Goal: Task Accomplishment & Management: Use online tool/utility

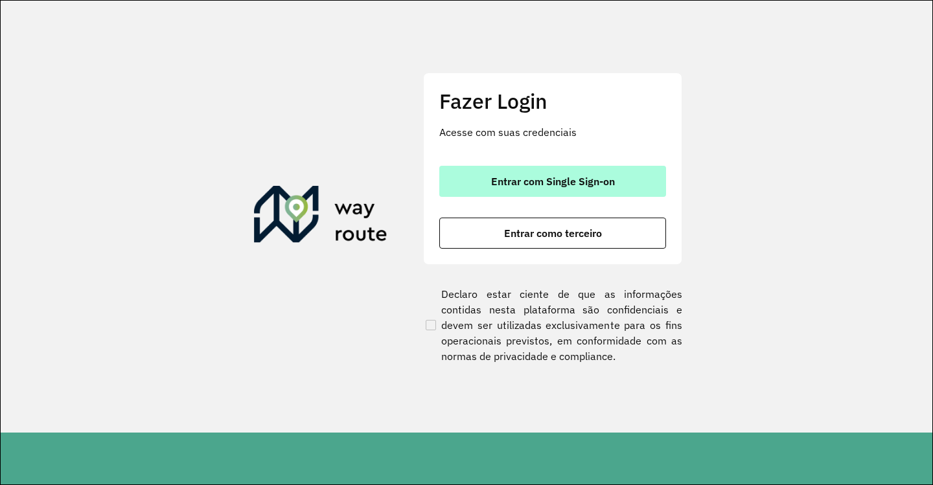
click at [524, 193] on button "Entrar com Single Sign-on" at bounding box center [552, 181] width 227 height 31
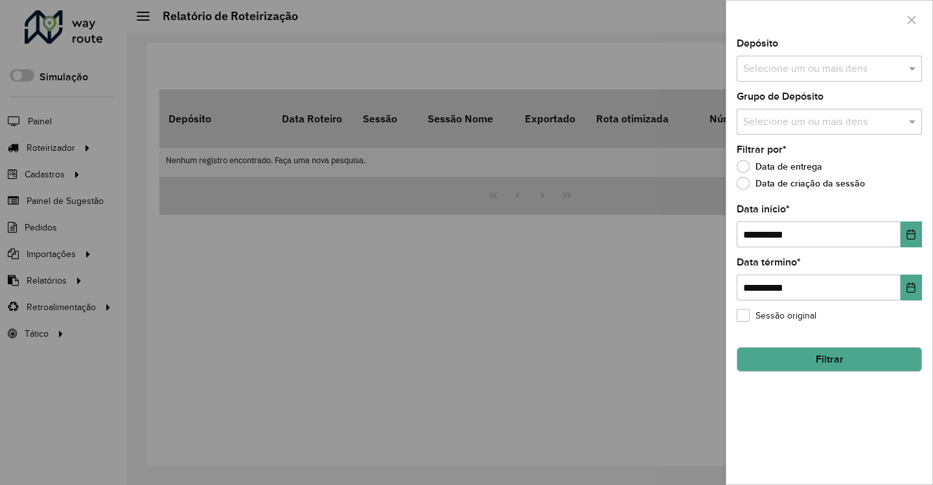
drag, startPoint x: 803, startPoint y: 59, endPoint x: 798, endPoint y: 65, distance: 8.3
click at [802, 60] on div "Selecione um ou mais itens" at bounding box center [829, 69] width 185 height 26
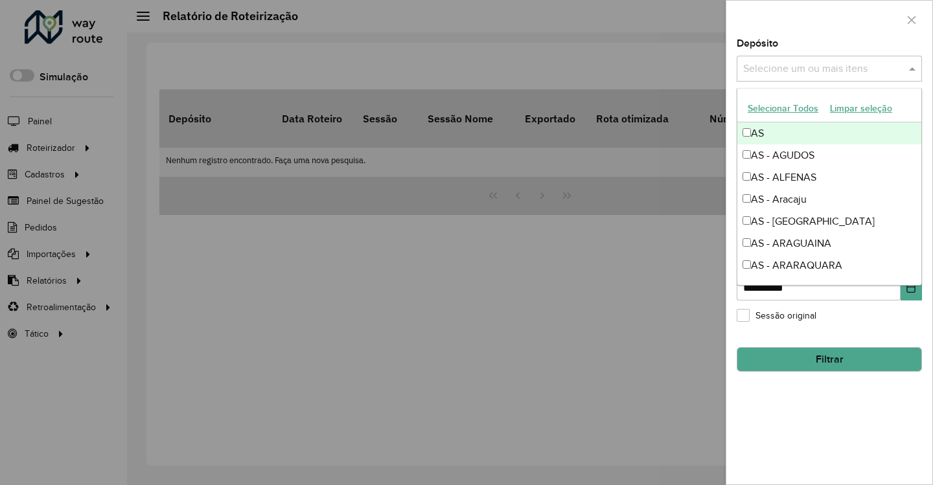
click at [342, 415] on div at bounding box center [466, 242] width 933 height 485
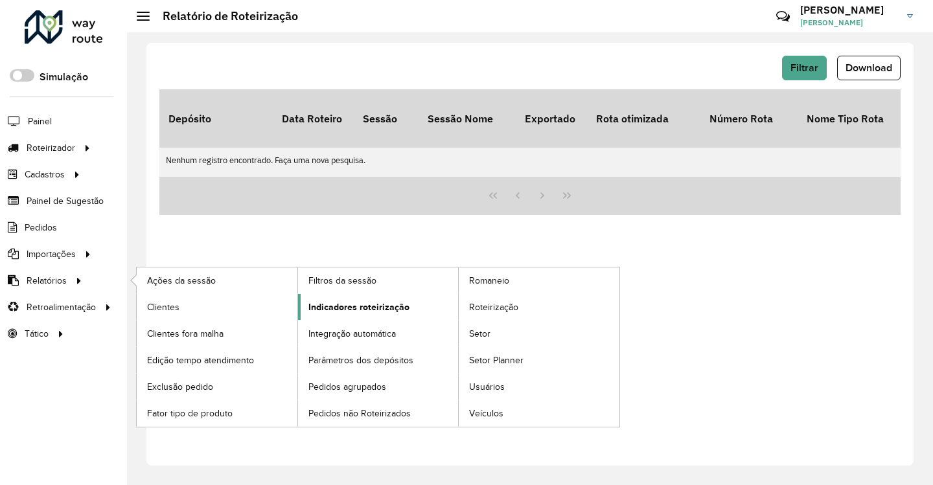
click at [340, 309] on span "Indicadores roteirização" at bounding box center [358, 308] width 101 height 14
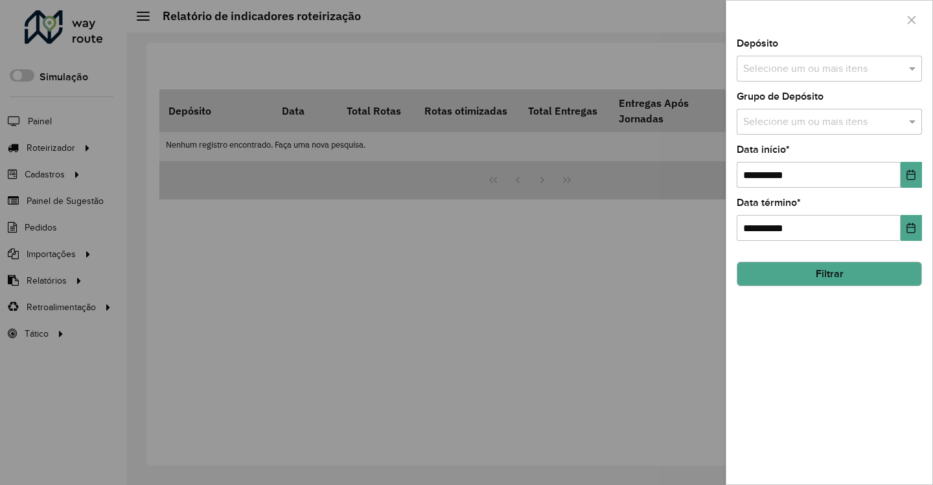
click at [842, 62] on input "text" at bounding box center [823, 70] width 166 height 16
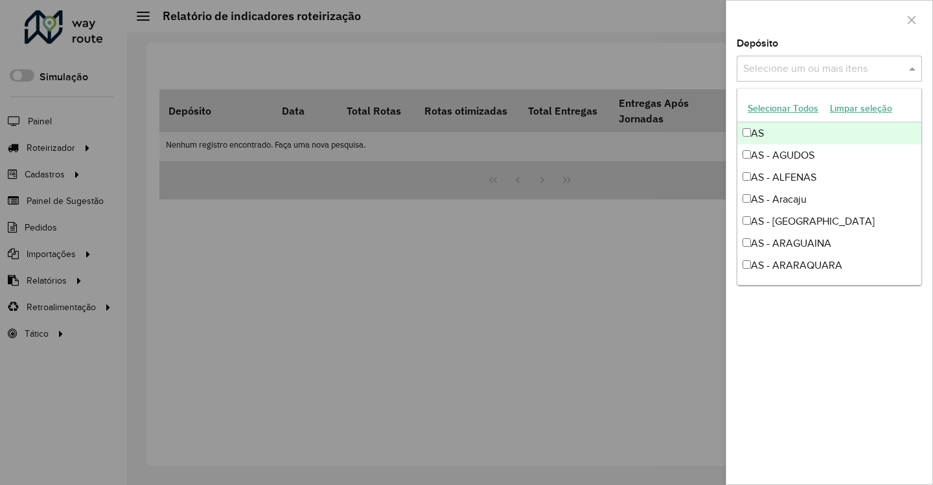
click at [789, 113] on button "Selecionar Todos" at bounding box center [783, 109] width 82 height 20
click at [809, 34] on div at bounding box center [830, 20] width 206 height 38
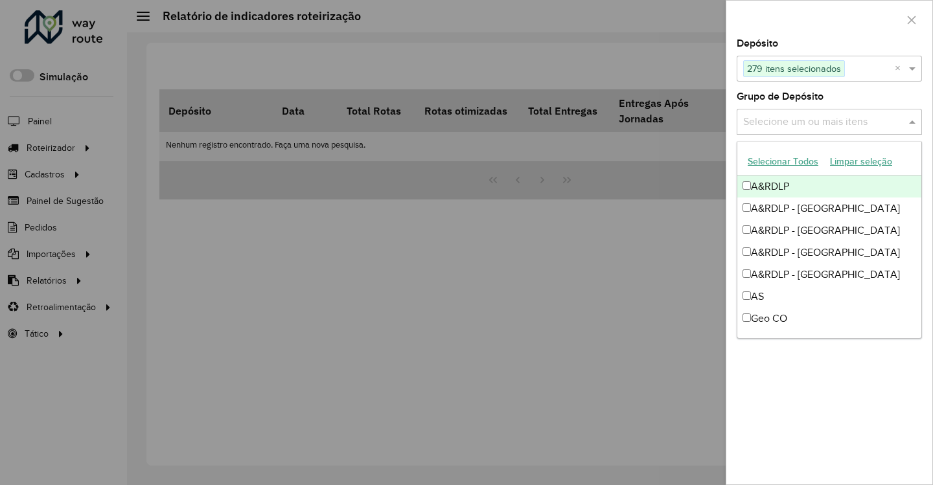
click at [817, 119] on input "text" at bounding box center [823, 123] width 166 height 16
click at [786, 172] on button "Selecionar Todos" at bounding box center [783, 162] width 82 height 20
click at [786, 21] on div at bounding box center [830, 20] width 206 height 38
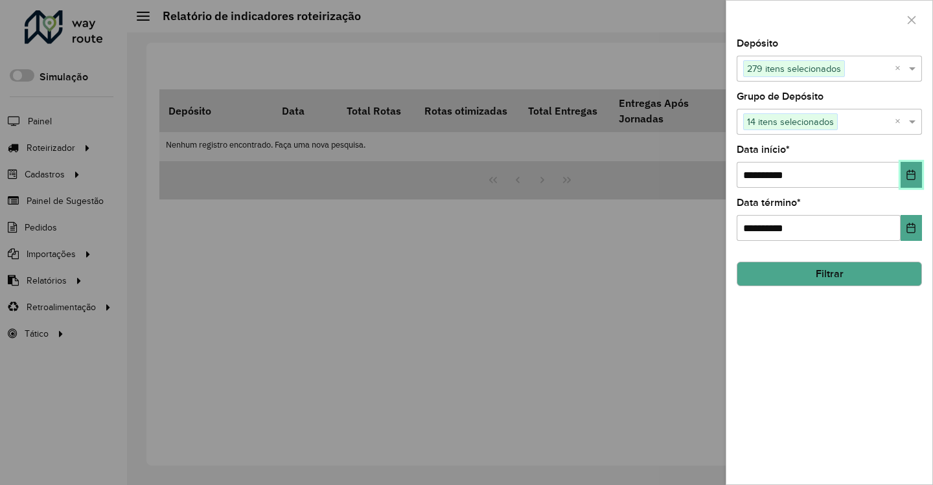
click at [912, 183] on button "Choose Date" at bounding box center [911, 175] width 21 height 26
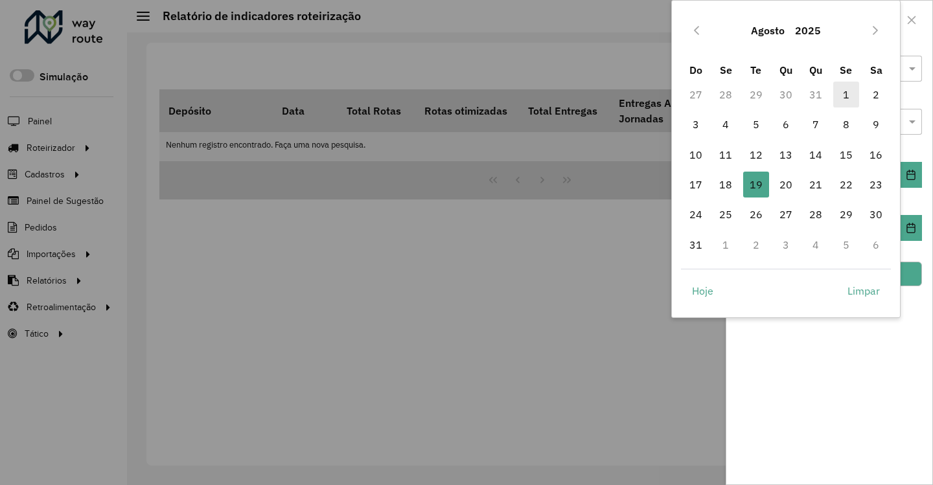
click at [845, 100] on span "1" at bounding box center [846, 95] width 26 height 26
type input "**********"
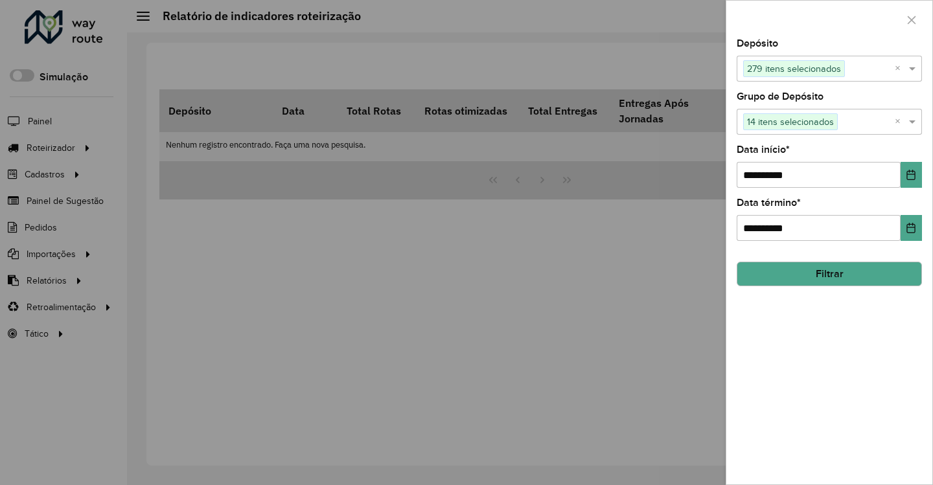
click at [868, 264] on button "Filtrar" at bounding box center [829, 274] width 185 height 25
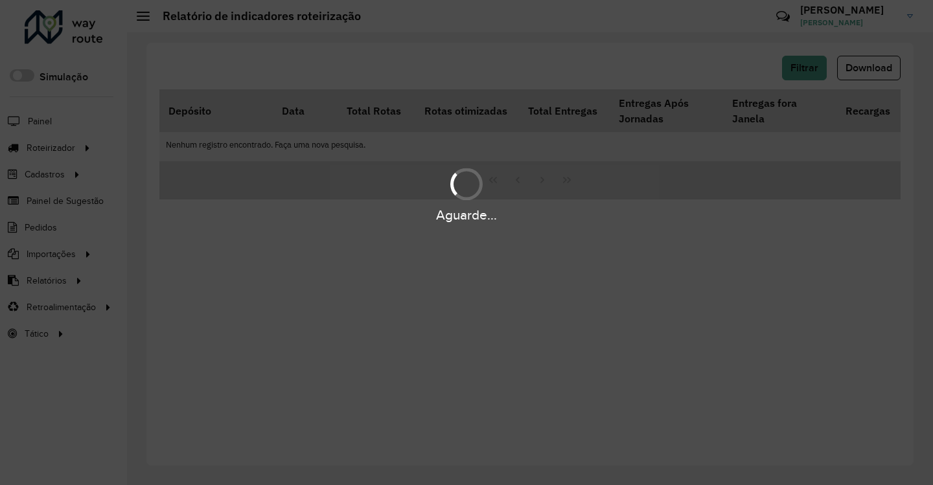
click at [452, 187] on div at bounding box center [466, 184] width 32 height 32
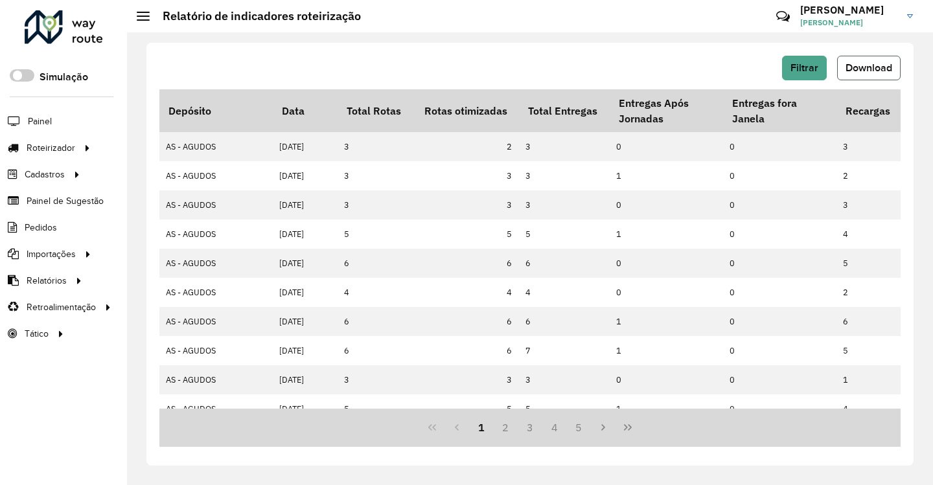
click at [865, 64] on span "Download" at bounding box center [869, 67] width 47 height 11
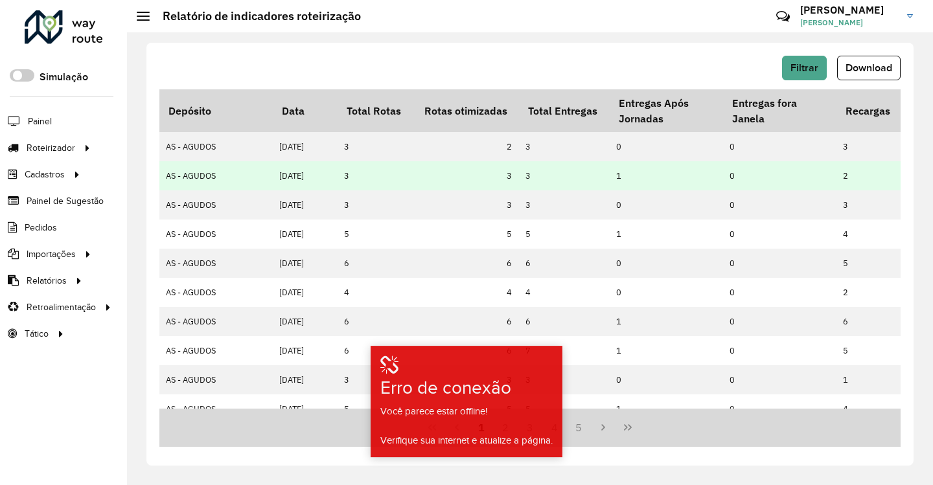
click at [593, 172] on td "3" at bounding box center [564, 175] width 91 height 29
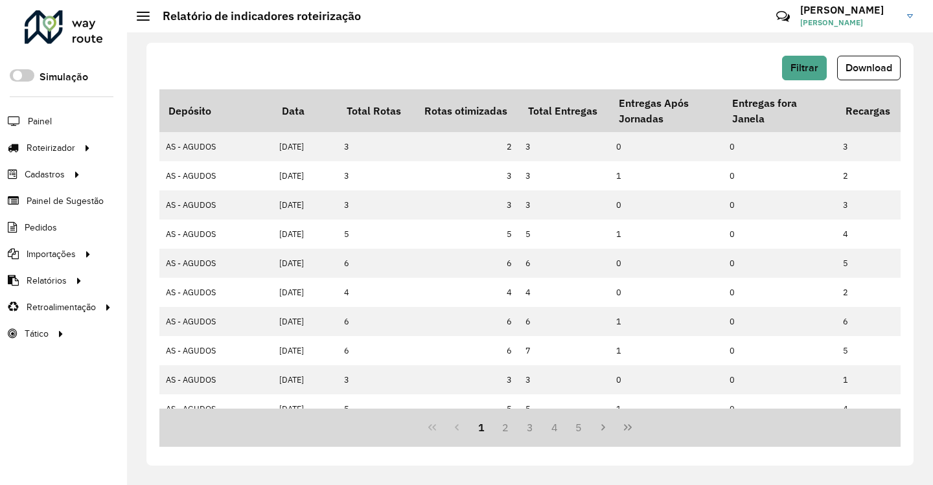
drag, startPoint x: 392, startPoint y: 32, endPoint x: 375, endPoint y: 30, distance: 17.0
click at [393, 32] on hb-header "Relatório de indicadores roteirização Críticas? Dúvidas? Elogios? Sugestões? En…" at bounding box center [530, 16] width 806 height 32
